Goal: Answer question/provide support: Share knowledge or assist other users

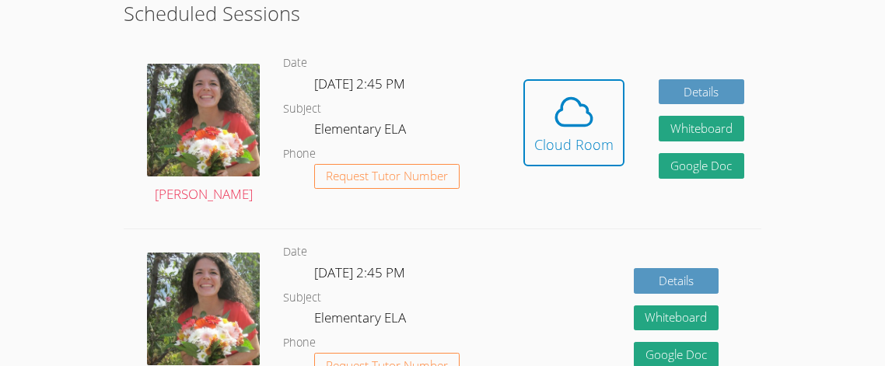
scroll to position [447, 0]
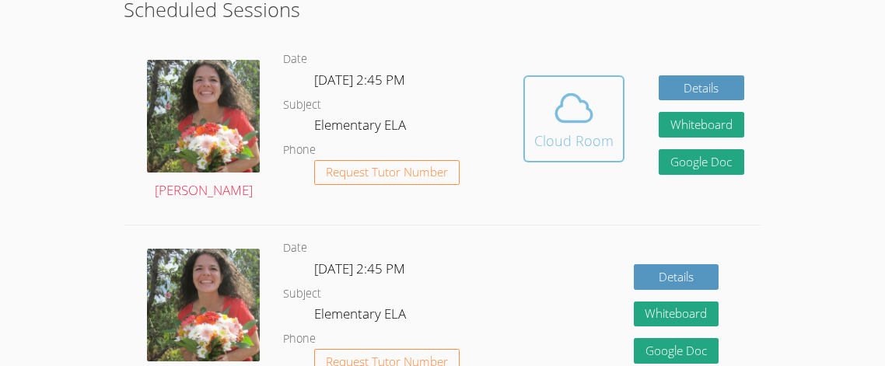
click at [554, 136] on div "Cloud Room" at bounding box center [573, 141] width 79 height 22
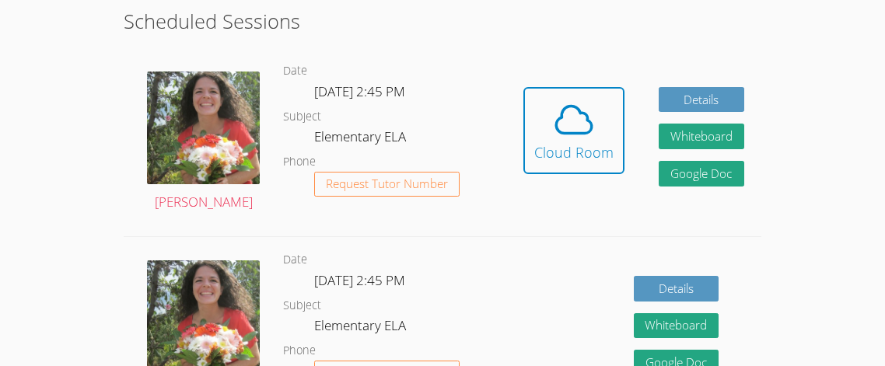
scroll to position [435, 0]
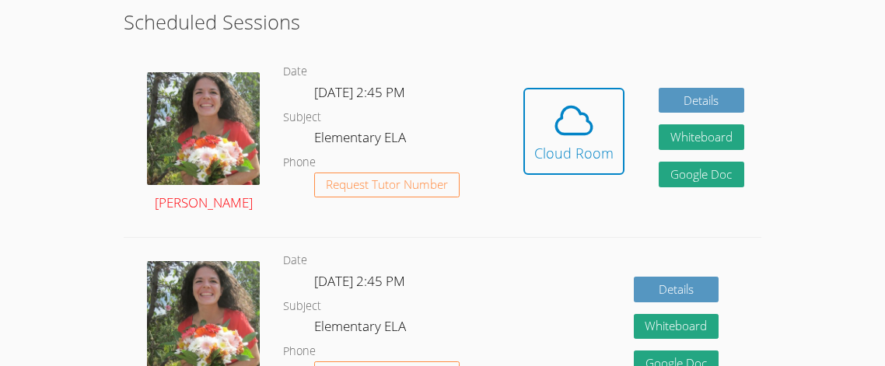
click at [172, 134] on img at bounding box center [203, 128] width 113 height 113
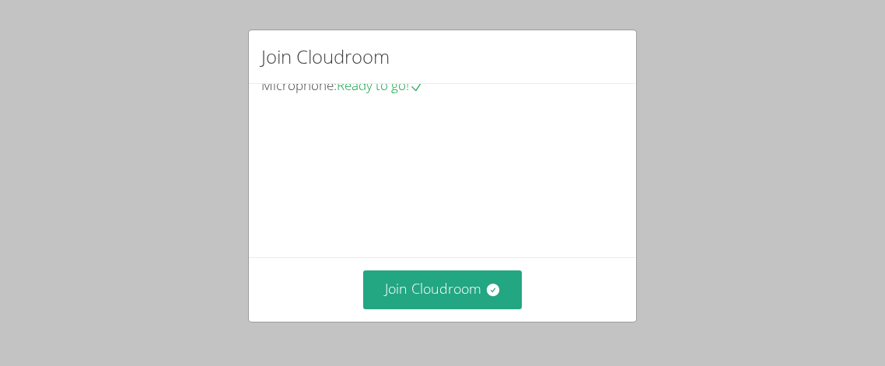
scroll to position [149, 0]
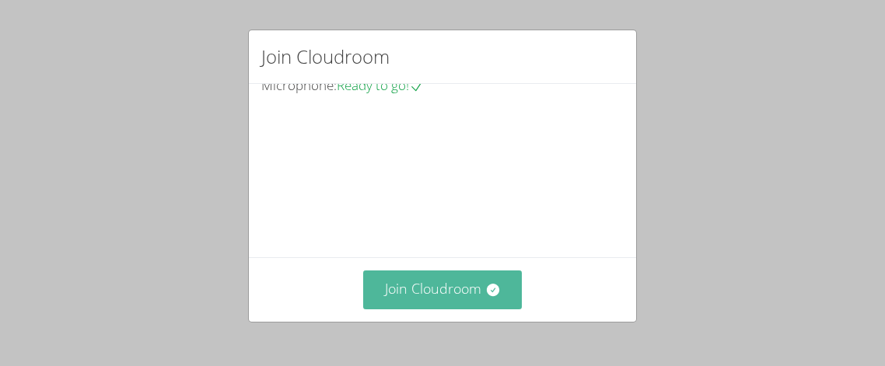
click at [457, 299] on button "Join Cloudroom" at bounding box center [442, 290] width 159 height 38
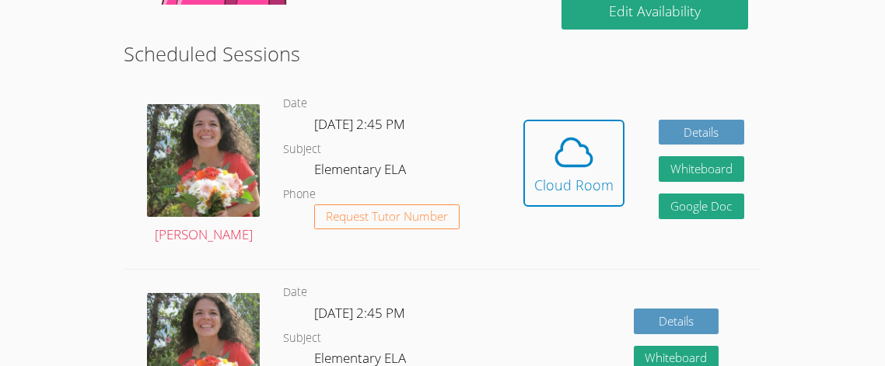
scroll to position [408, 0]
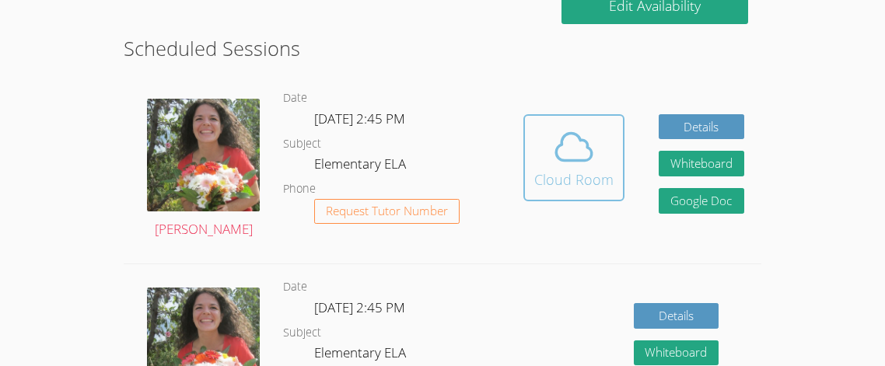
click at [594, 152] on icon at bounding box center [574, 147] width 44 height 44
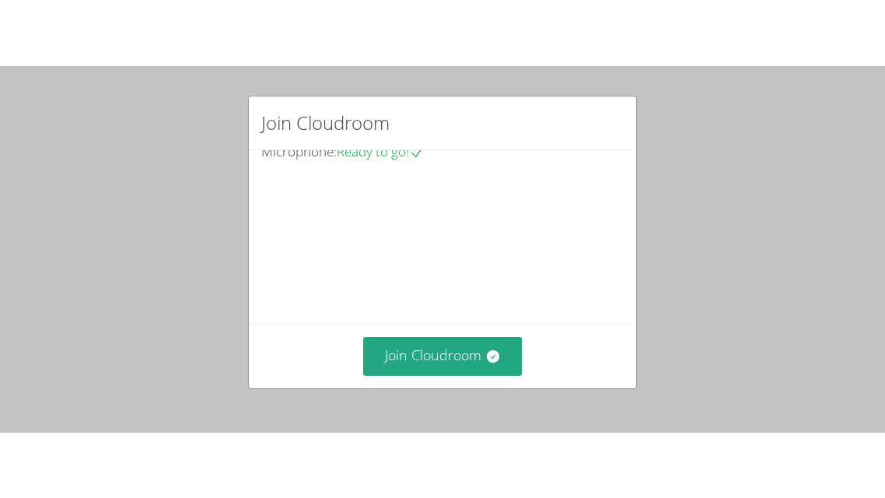
scroll to position [117, 0]
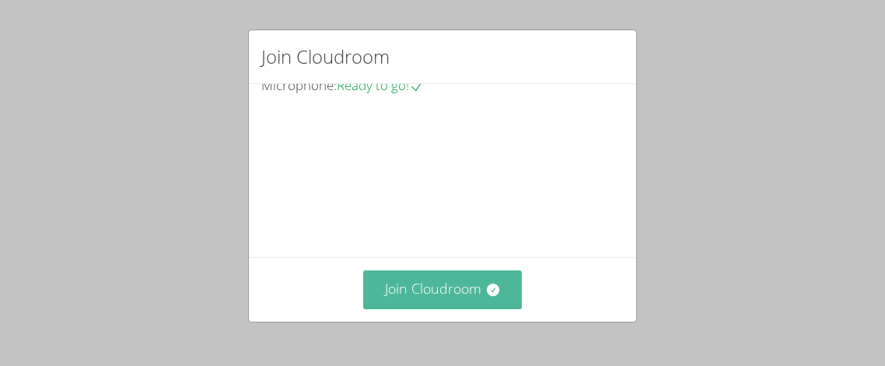
click at [458, 282] on button "Join Cloudroom" at bounding box center [442, 290] width 159 height 38
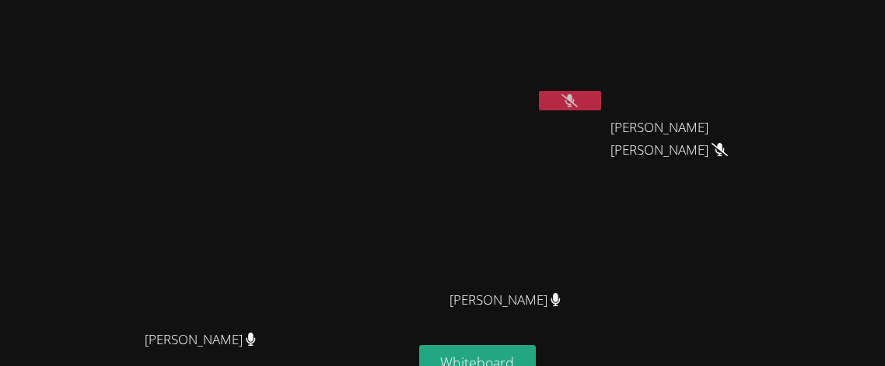
click at [601, 93] on button at bounding box center [570, 100] width 62 height 19
click at [601, 94] on button at bounding box center [570, 100] width 62 height 19
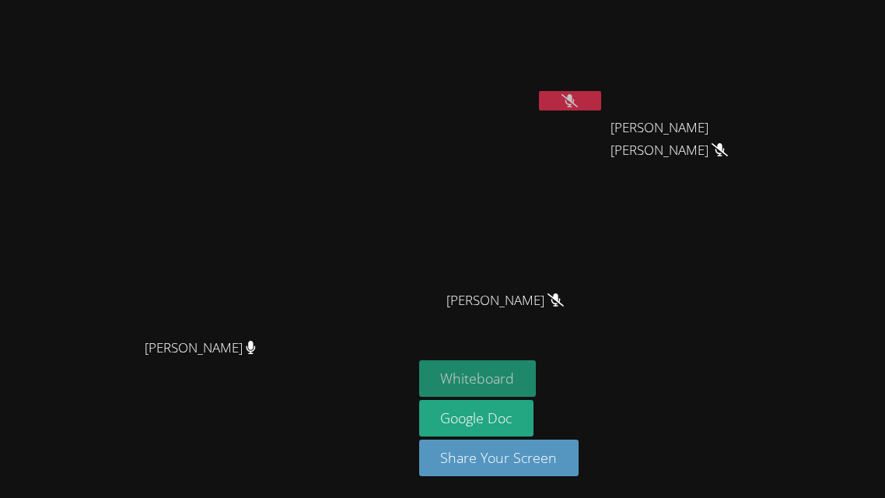
click at [537, 366] on button "Whiteboard" at bounding box center [477, 378] width 117 height 37
click at [601, 100] on button at bounding box center [570, 100] width 62 height 19
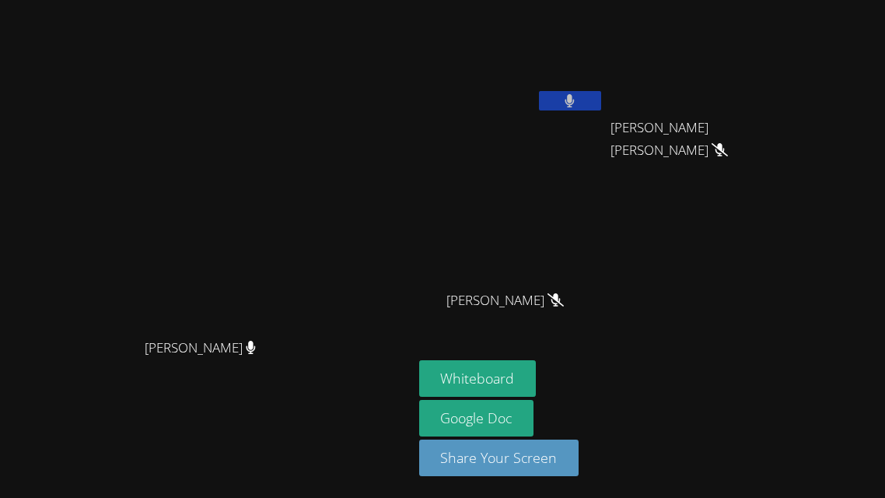
click at [601, 103] on button at bounding box center [570, 100] width 62 height 19
click at [601, 100] on button at bounding box center [570, 100] width 62 height 19
click at [601, 103] on button at bounding box center [570, 100] width 62 height 19
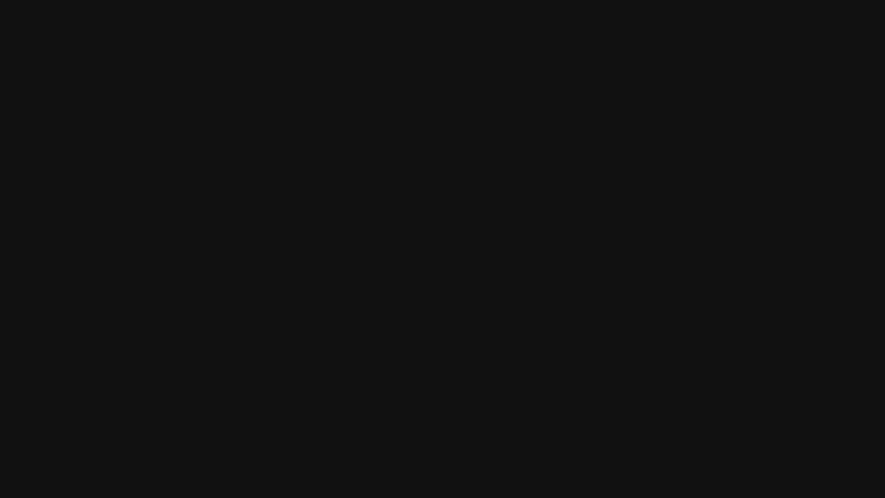
click at [190, 252] on video at bounding box center [205, 217] width 233 height 225
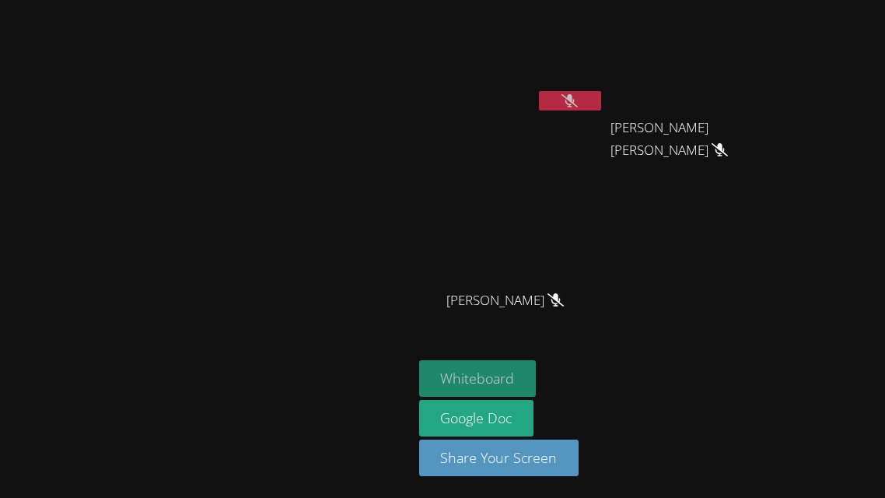
click at [537, 366] on button "Whiteboard" at bounding box center [477, 378] width 117 height 37
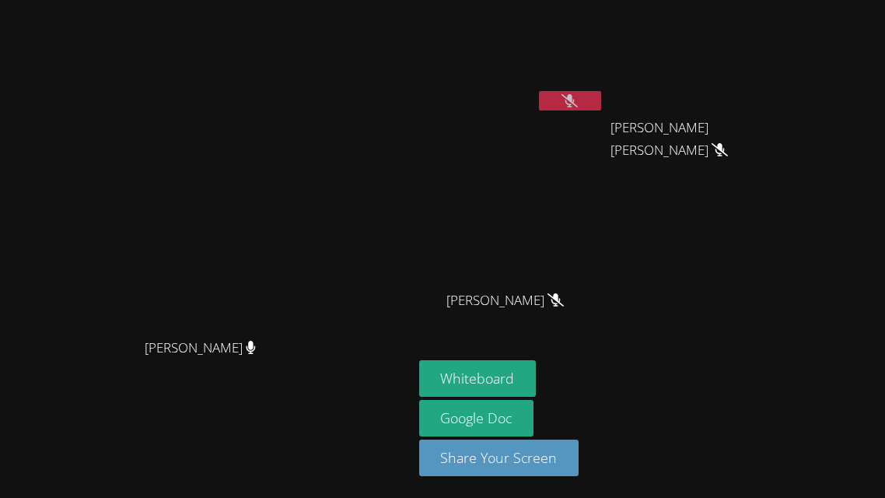
click at [601, 103] on button at bounding box center [570, 100] width 62 height 19
click at [601, 105] on button at bounding box center [570, 100] width 62 height 19
click at [578, 103] on icon at bounding box center [570, 100] width 16 height 13
click at [601, 95] on button at bounding box center [570, 100] width 62 height 19
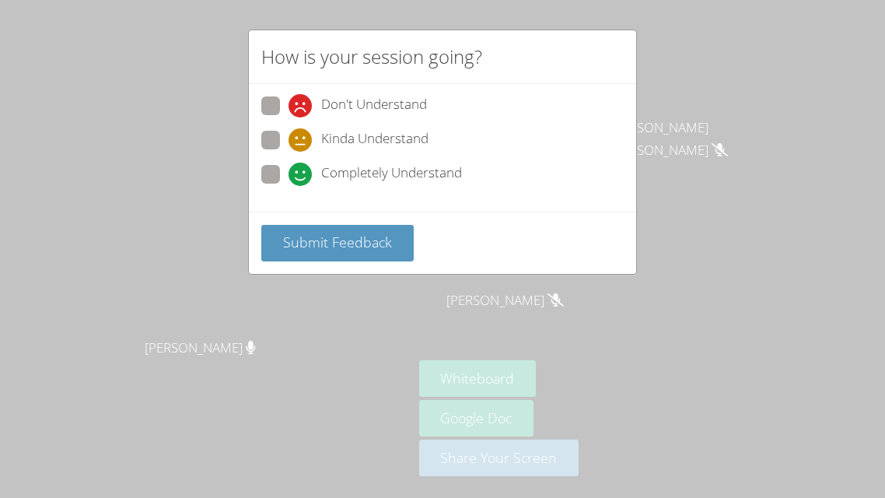
click at [289, 186] on span at bounding box center [289, 186] width 0 height 0
click at [289, 178] on input "Completely Understand" at bounding box center [295, 171] width 13 height 13
radio input "true"
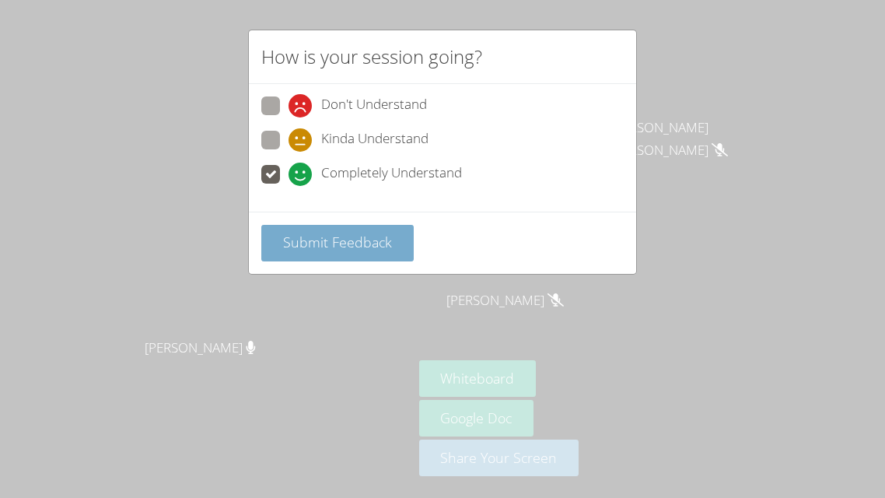
click at [337, 237] on span "Submit Feedback" at bounding box center [337, 242] width 109 height 19
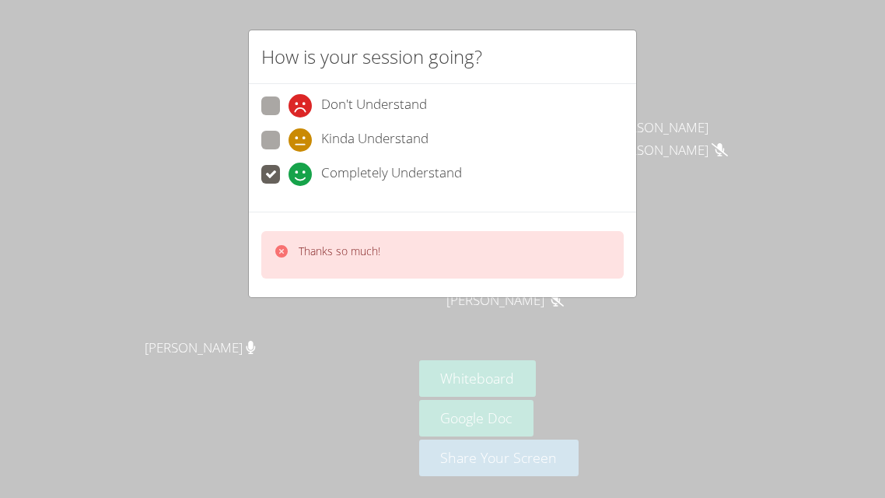
click at [386, 246] on div "Thanks so much!" at bounding box center [442, 254] width 362 height 47
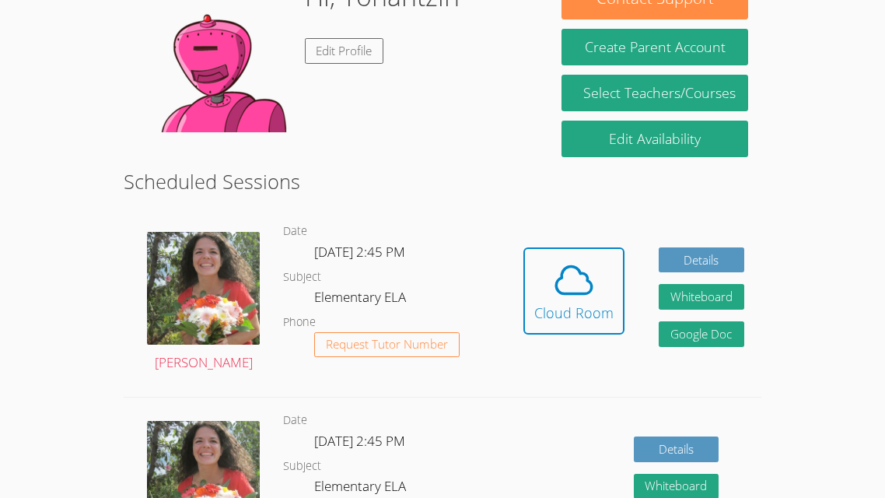
scroll to position [278, 0]
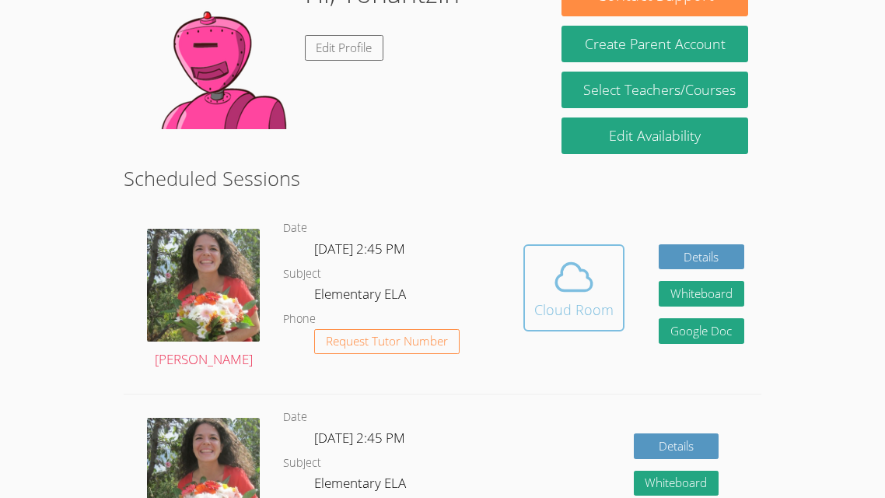
click at [579, 284] on icon at bounding box center [574, 277] width 44 height 44
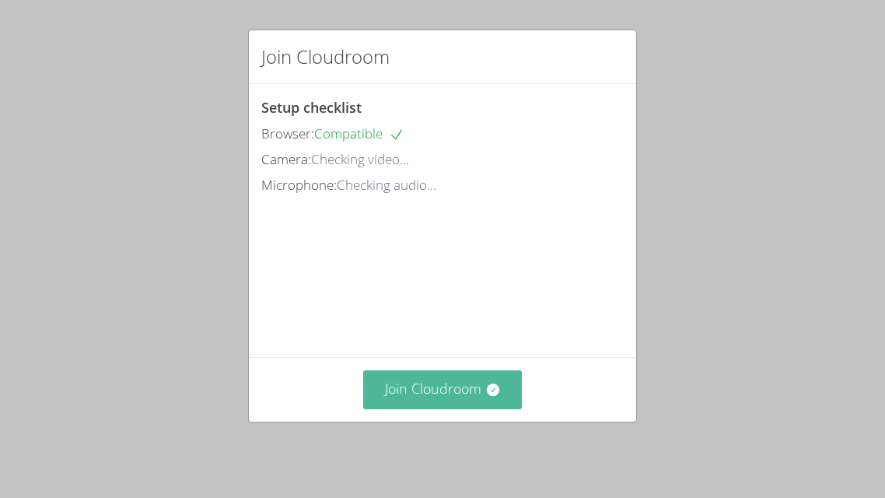
click at [454, 386] on button "Join Cloudroom" at bounding box center [442, 389] width 159 height 38
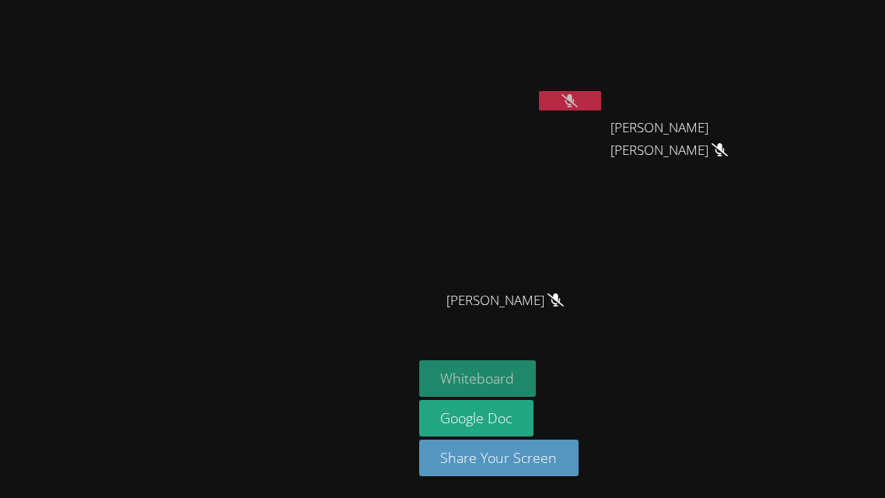
click at [537, 374] on button "Whiteboard" at bounding box center [477, 378] width 117 height 37
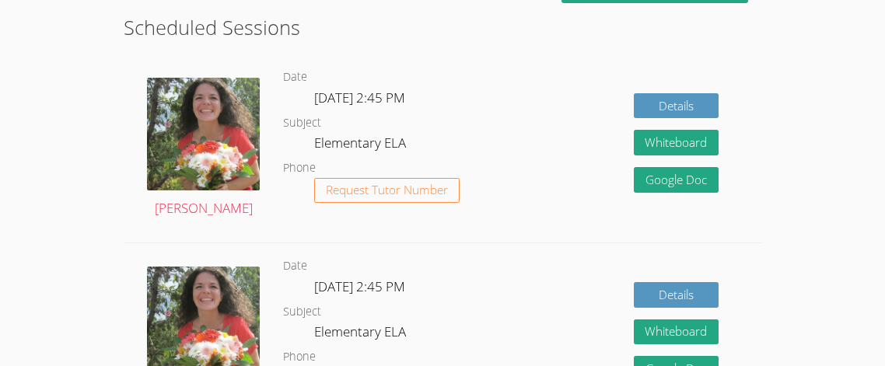
scroll to position [431, 0]
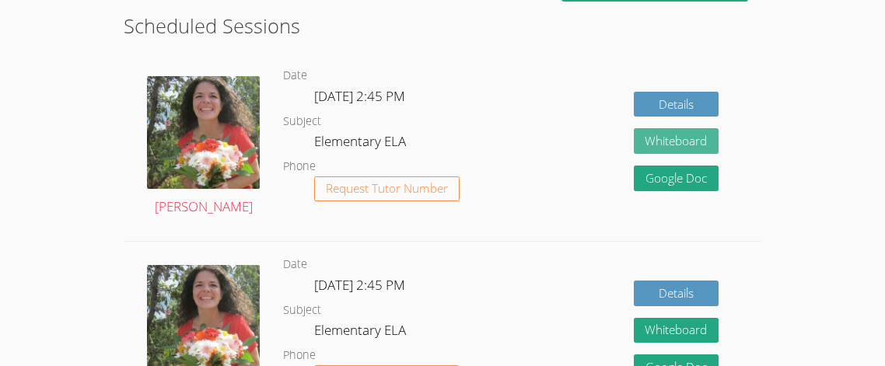
click at [644, 145] on button "Whiteboard" at bounding box center [677, 141] width 86 height 26
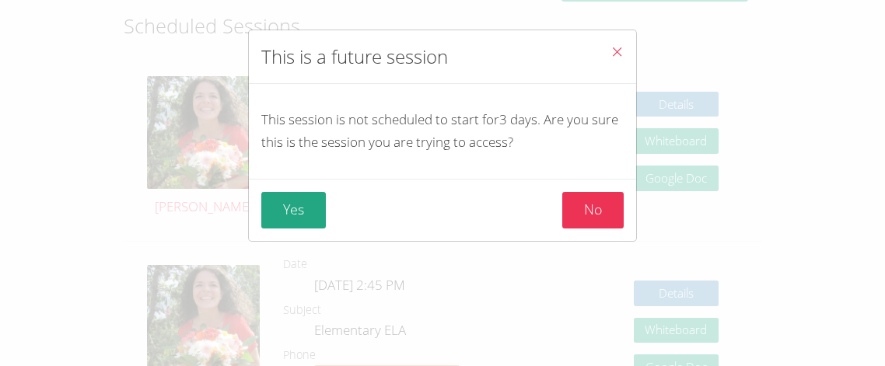
click at [619, 55] on icon "Close" at bounding box center [617, 51] width 13 height 13
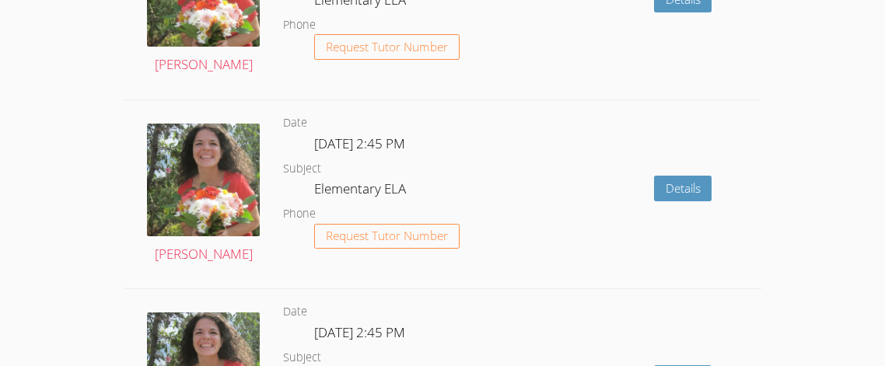
scroll to position [1144, 0]
